Goal: Information Seeking & Learning: Learn about a topic

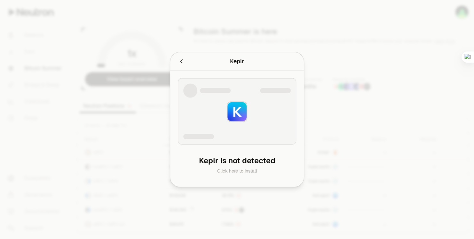
click at [182, 64] on icon "Cancel" at bounding box center [181, 61] width 7 height 7
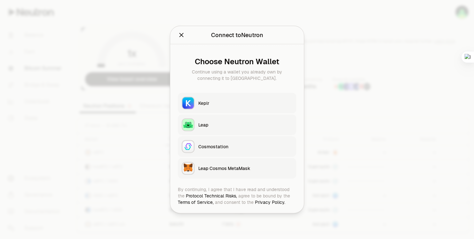
click at [221, 109] on button "Keplr" at bounding box center [237, 103] width 118 height 20
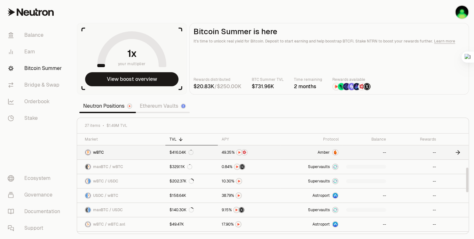
scroll to position [160, 0]
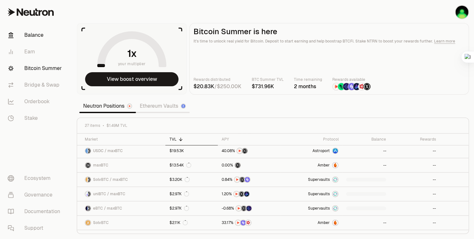
click at [41, 35] on link "Balance" at bounding box center [36, 35] width 66 height 17
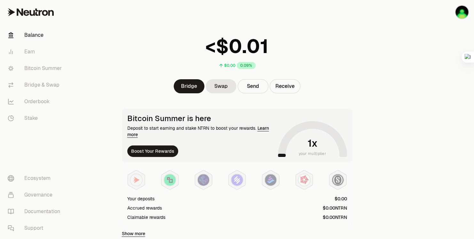
scroll to position [175, 0]
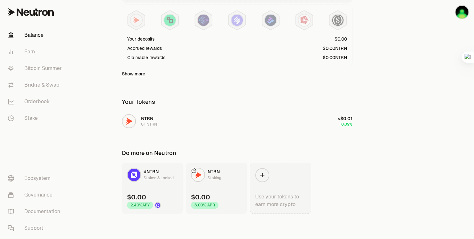
click at [259, 176] on icon at bounding box center [262, 175] width 6 height 6
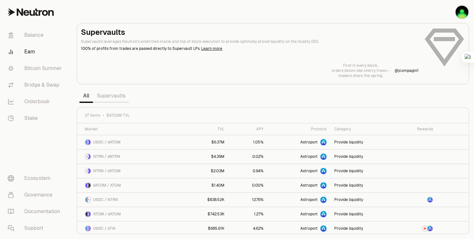
click at [108, 96] on link "Supervaults" at bounding box center [111, 95] width 36 height 13
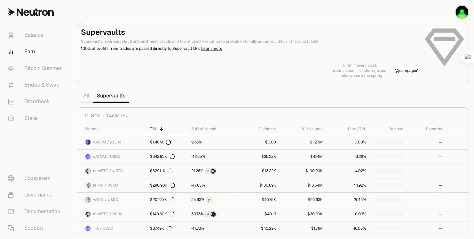
click at [83, 95] on link "All" at bounding box center [86, 95] width 14 height 13
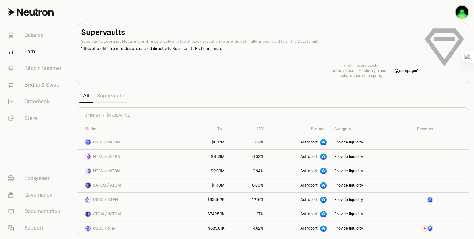
click at [444, 32] on div "Supervaults Supervaults leverages Neutron's enshrined oracle and top of block e…" at bounding box center [273, 52] width 384 height 51
click at [37, 209] on link "Documentation" at bounding box center [36, 211] width 66 height 17
click at [51, 69] on link "Bitcoin Summer" at bounding box center [36, 68] width 66 height 17
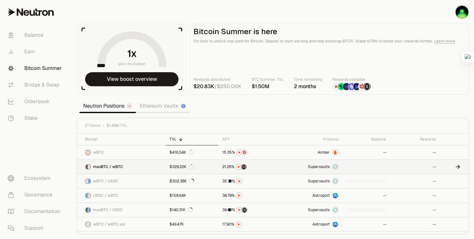
click at [322, 166] on span "Supervaults" at bounding box center [318, 166] width 22 height 5
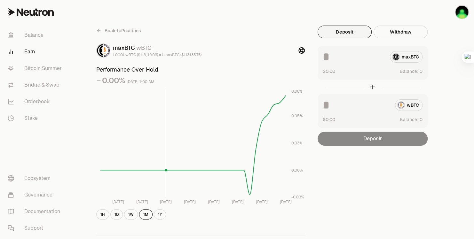
click at [167, 126] on rect at bounding box center [192, 143] width 185 height 110
